Goal: Find specific page/section: Find specific page/section

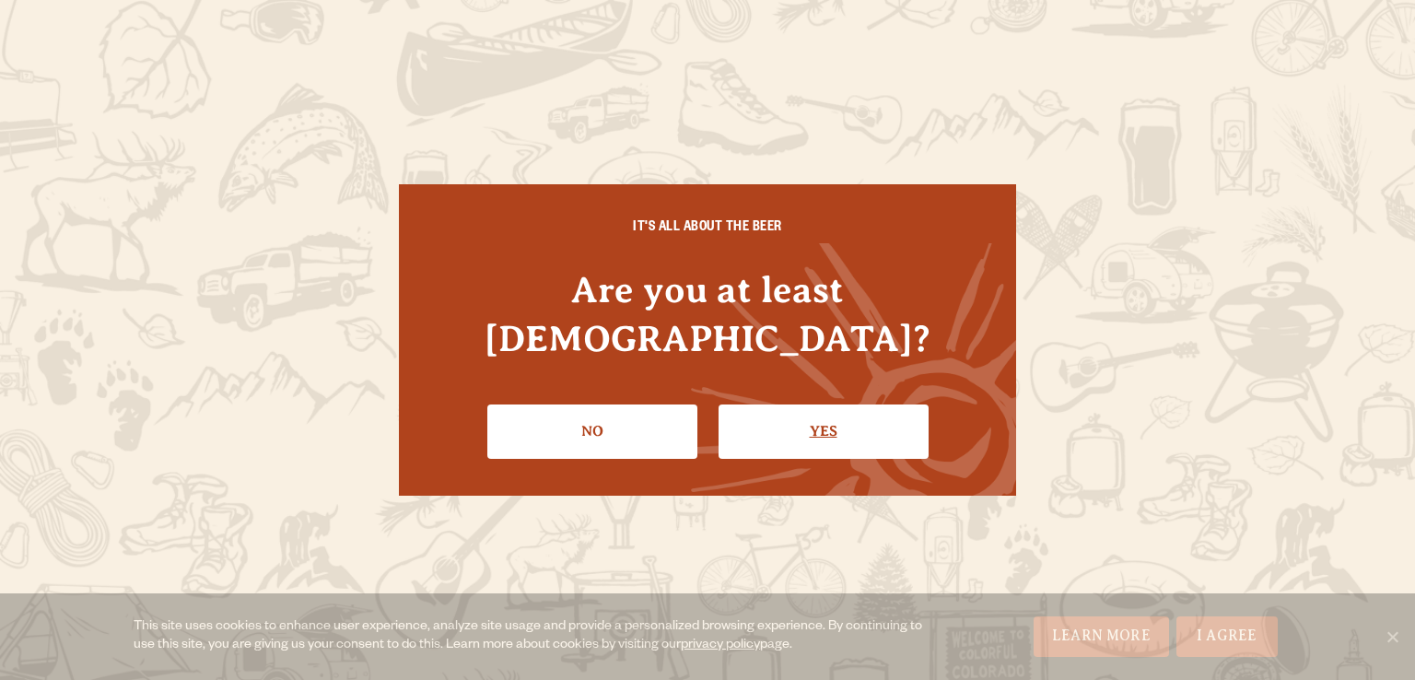
click at [839, 418] on link "Yes" at bounding box center [824, 431] width 210 height 53
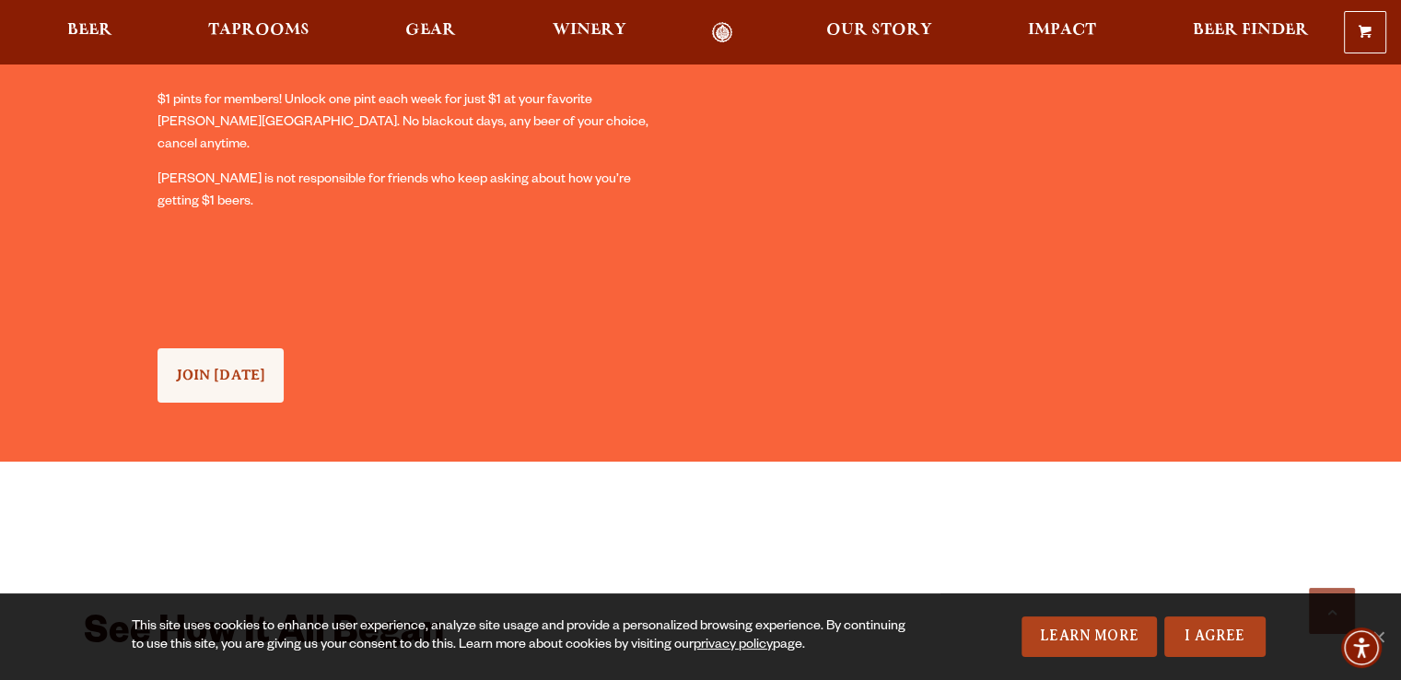
scroll to position [1751, 0]
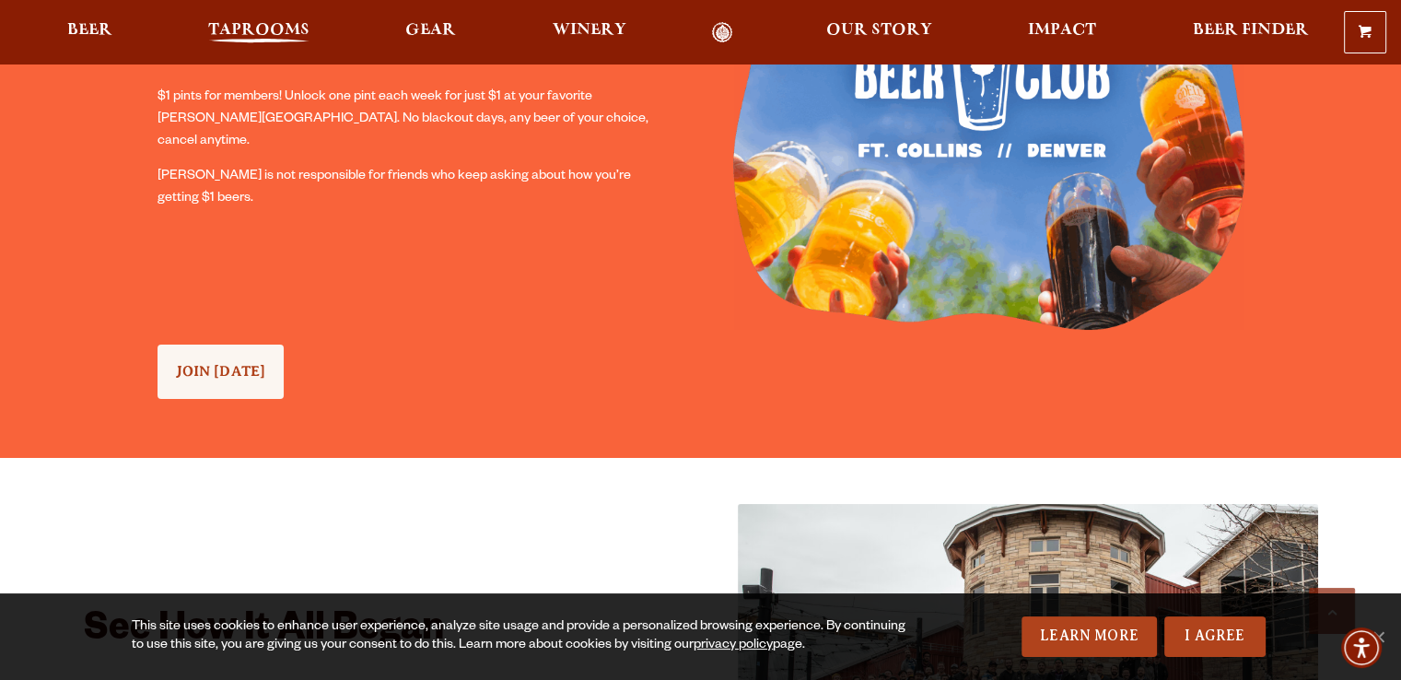
click at [268, 23] on span "Taprooms" at bounding box center [258, 30] width 101 height 15
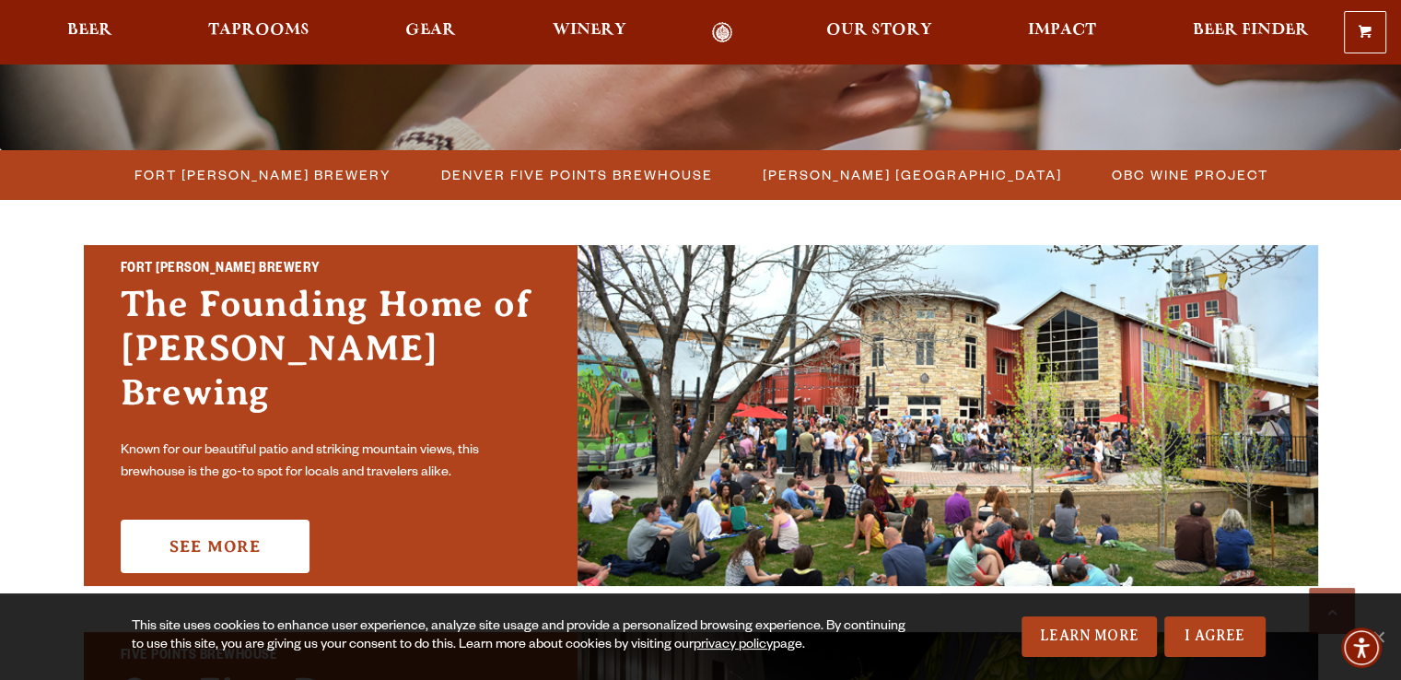
scroll to position [461, 0]
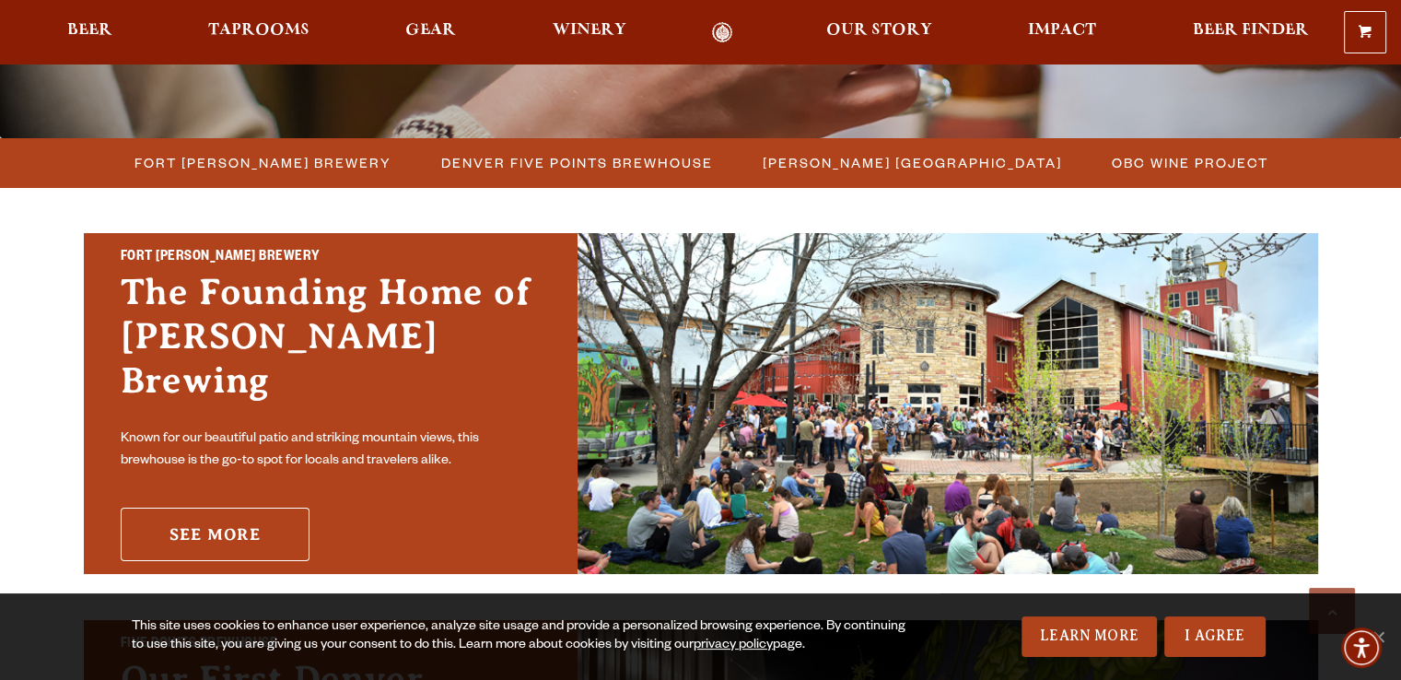
click at [247, 508] on link "See More" at bounding box center [215, 534] width 189 height 53
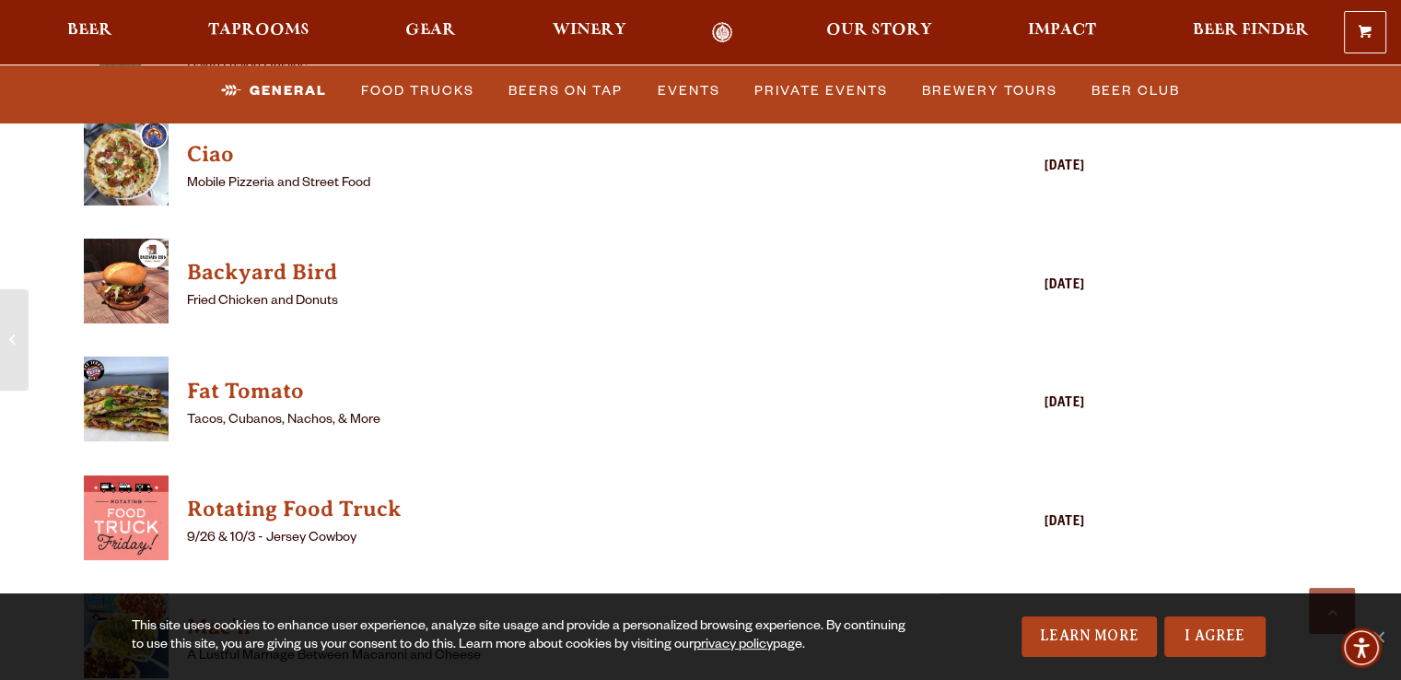
scroll to position [4791, 0]
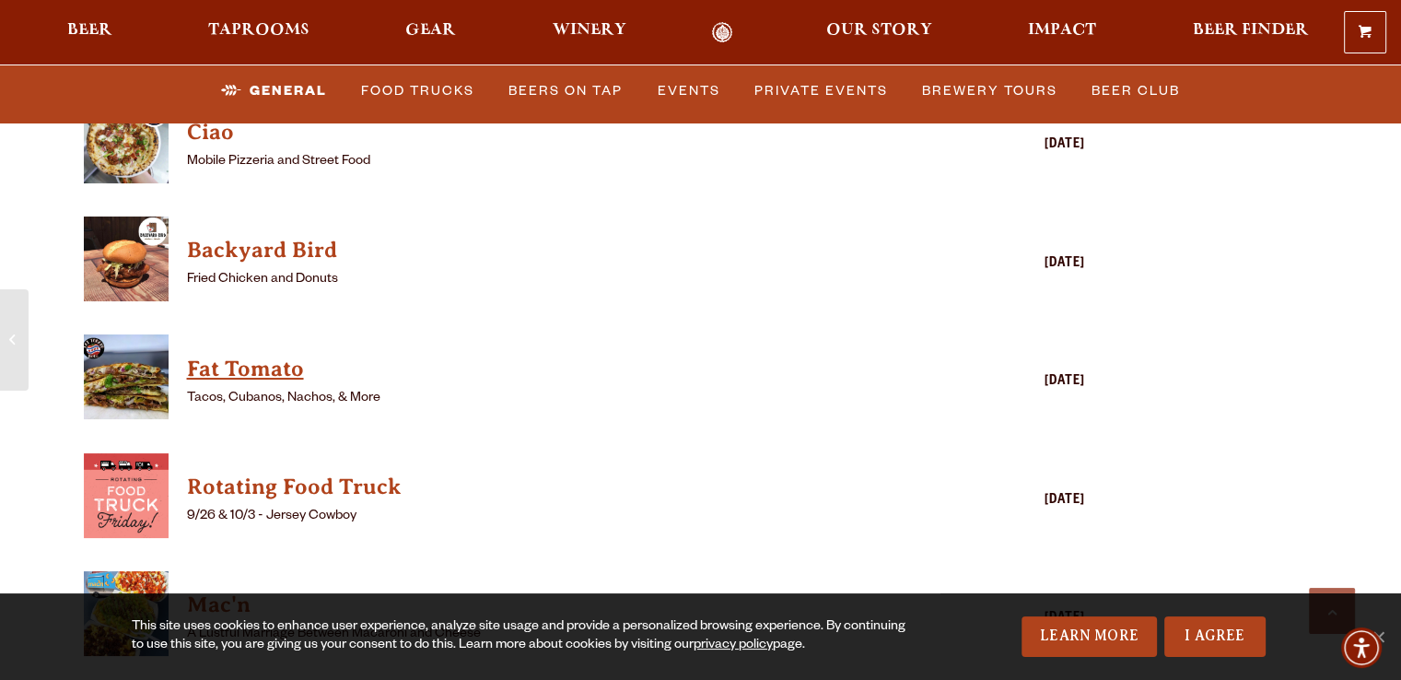
click at [265, 355] on h4 "Fat Tomato" at bounding box center [558, 369] width 743 height 29
